Goal: Information Seeking & Learning: Learn about a topic

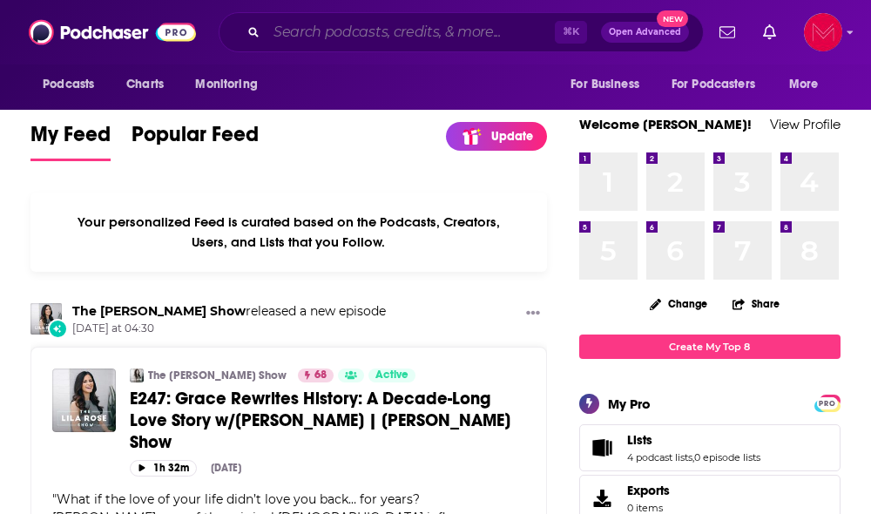
click at [341, 31] on input "Search podcasts, credits, & more..." at bounding box center [411, 32] width 288 height 28
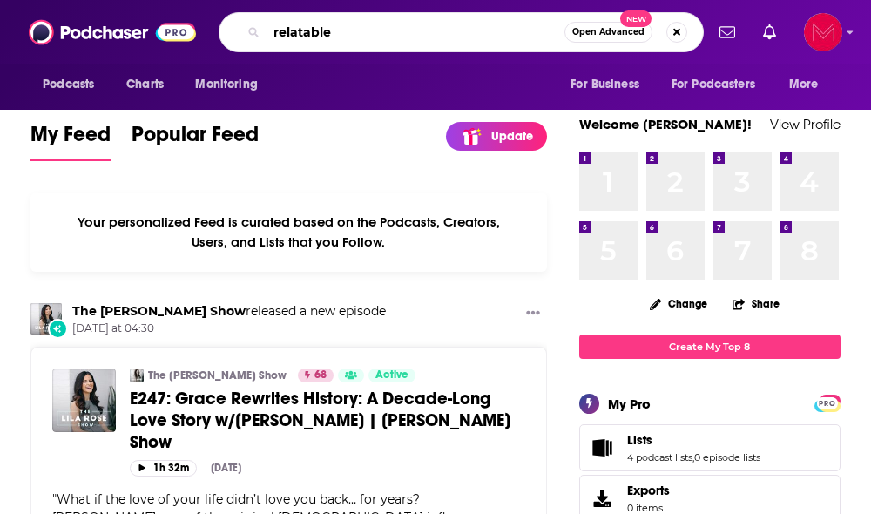
type input "relatable"
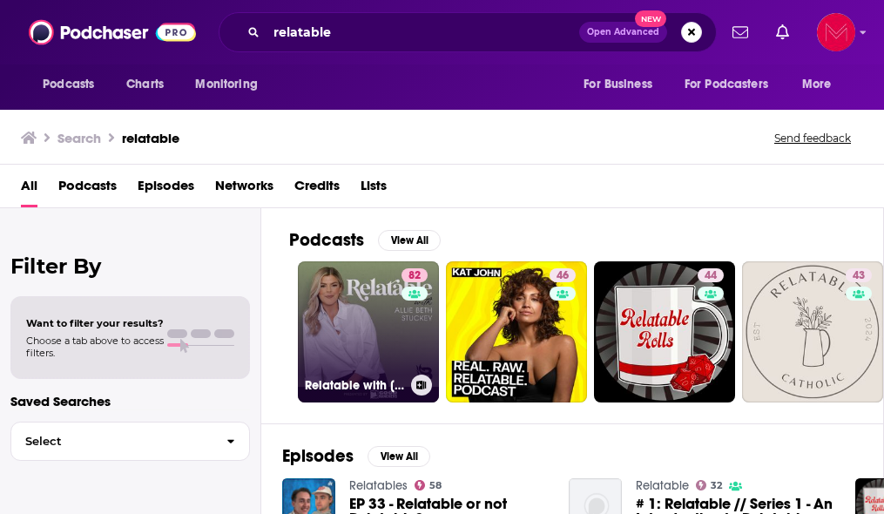
click at [383, 338] on link "82 Relatable with [PERSON_NAME] [PERSON_NAME]" at bounding box center [368, 331] width 141 height 141
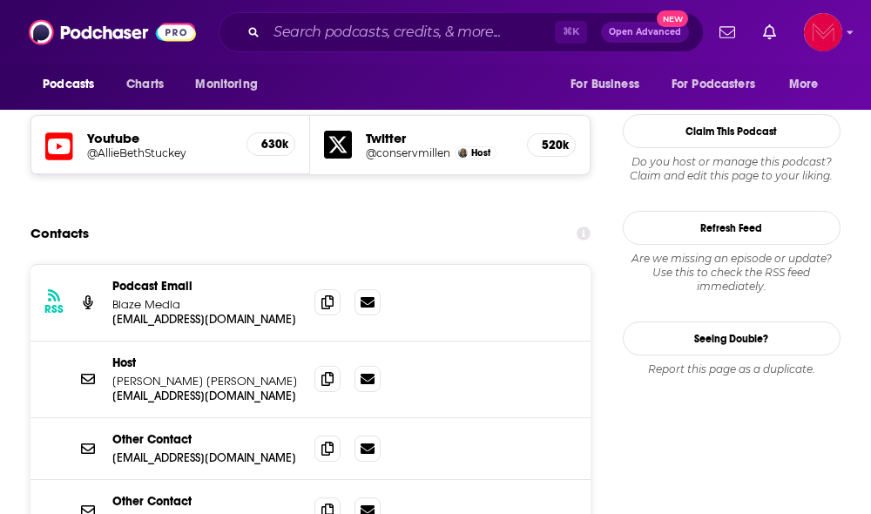
scroll to position [1543, 0]
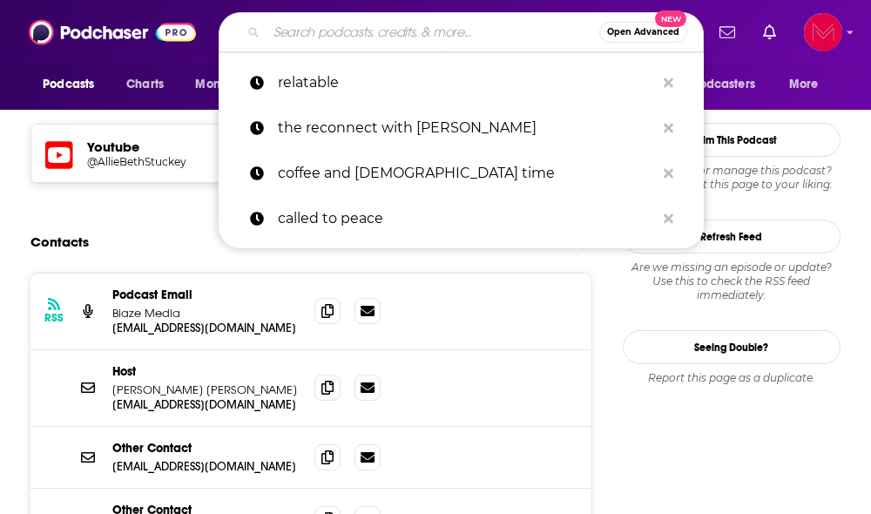
click at [319, 31] on input "Search podcasts, credits, & more..." at bounding box center [433, 32] width 333 height 28
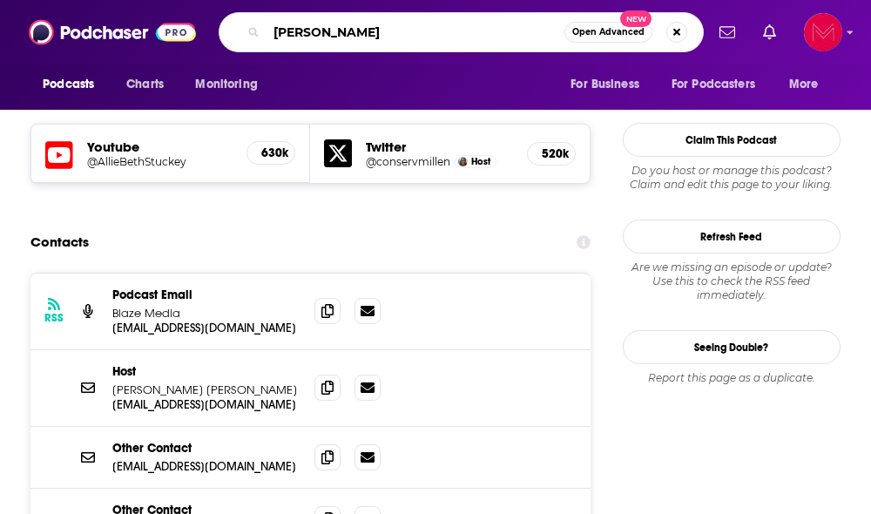
type input "[PERSON_NAME]"
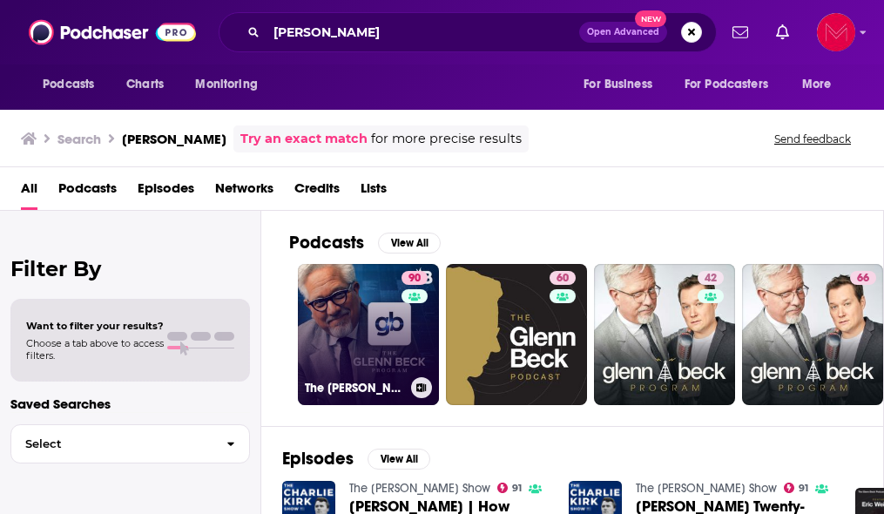
click at [360, 355] on link "90 The [PERSON_NAME] Program" at bounding box center [368, 334] width 141 height 141
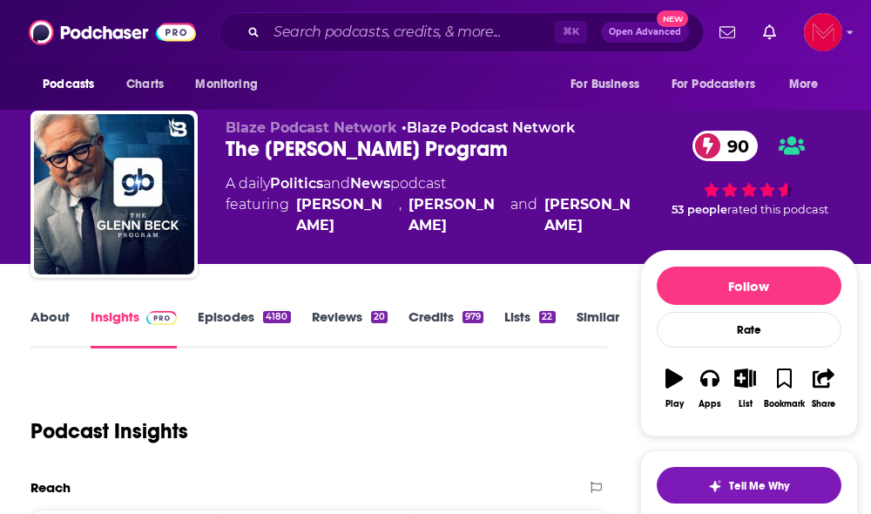
scroll to position [5, 0]
